Goal: Information Seeking & Learning: Find specific fact

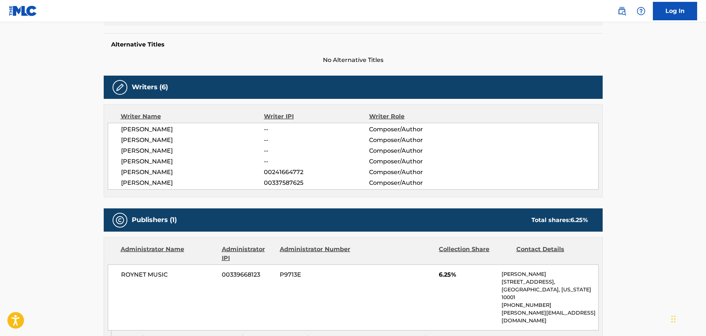
scroll to position [118, 0]
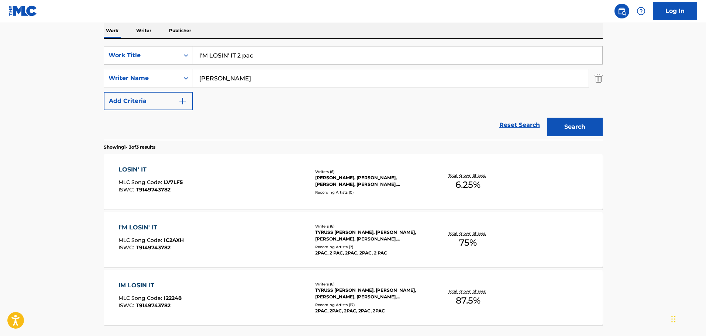
click at [278, 62] on input "I'M LOSIN' IT 2 pac" at bounding box center [398, 56] width 410 height 18
click at [230, 53] on input "I'M LOSIN' IT 2 pac" at bounding box center [398, 56] width 410 height 18
click at [234, 53] on input "I'M LOSIN' IT 2 pac" at bounding box center [398, 56] width 410 height 18
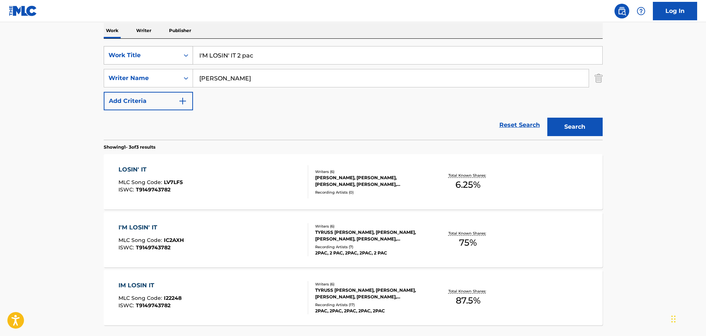
paste input "AIN'T MAD AT CHA"
drag, startPoint x: 236, startPoint y: 52, endPoint x: 159, endPoint y: 51, distance: 77.2
click at [159, 51] on div "SearchWithCriteriacff98711-352d-473d-9c6d-540ff9603c2e Work Title I'M LOSIN' IT…" at bounding box center [353, 55] width 499 height 18
type input "I AIN'T MAD AT CHA 2 pac"
click at [219, 77] on input "[PERSON_NAME]" at bounding box center [391, 78] width 396 height 18
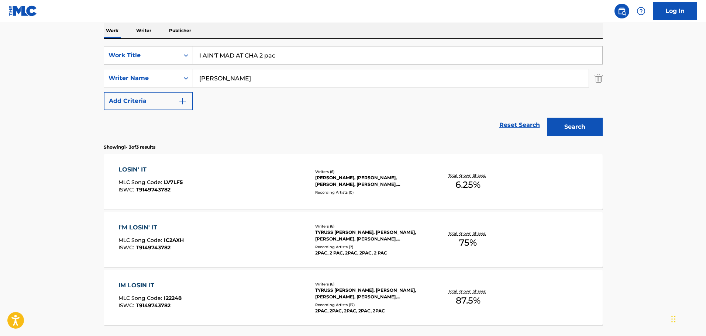
click at [219, 77] on input "[PERSON_NAME]" at bounding box center [391, 78] width 396 height 18
type input "[PERSON_NAME]"
click at [548, 118] on button "Search" at bounding box center [575, 127] width 55 height 18
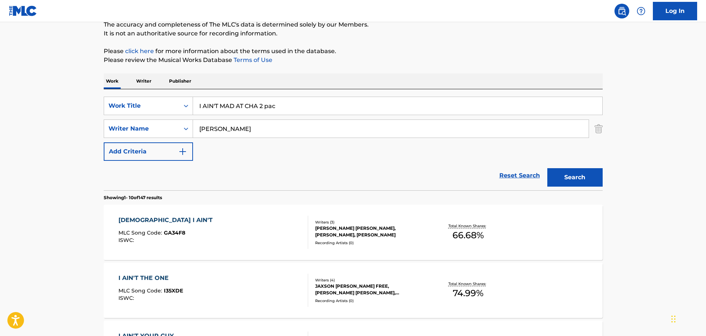
scroll to position [0, 0]
